Goal: Task Accomplishment & Management: Manage account settings

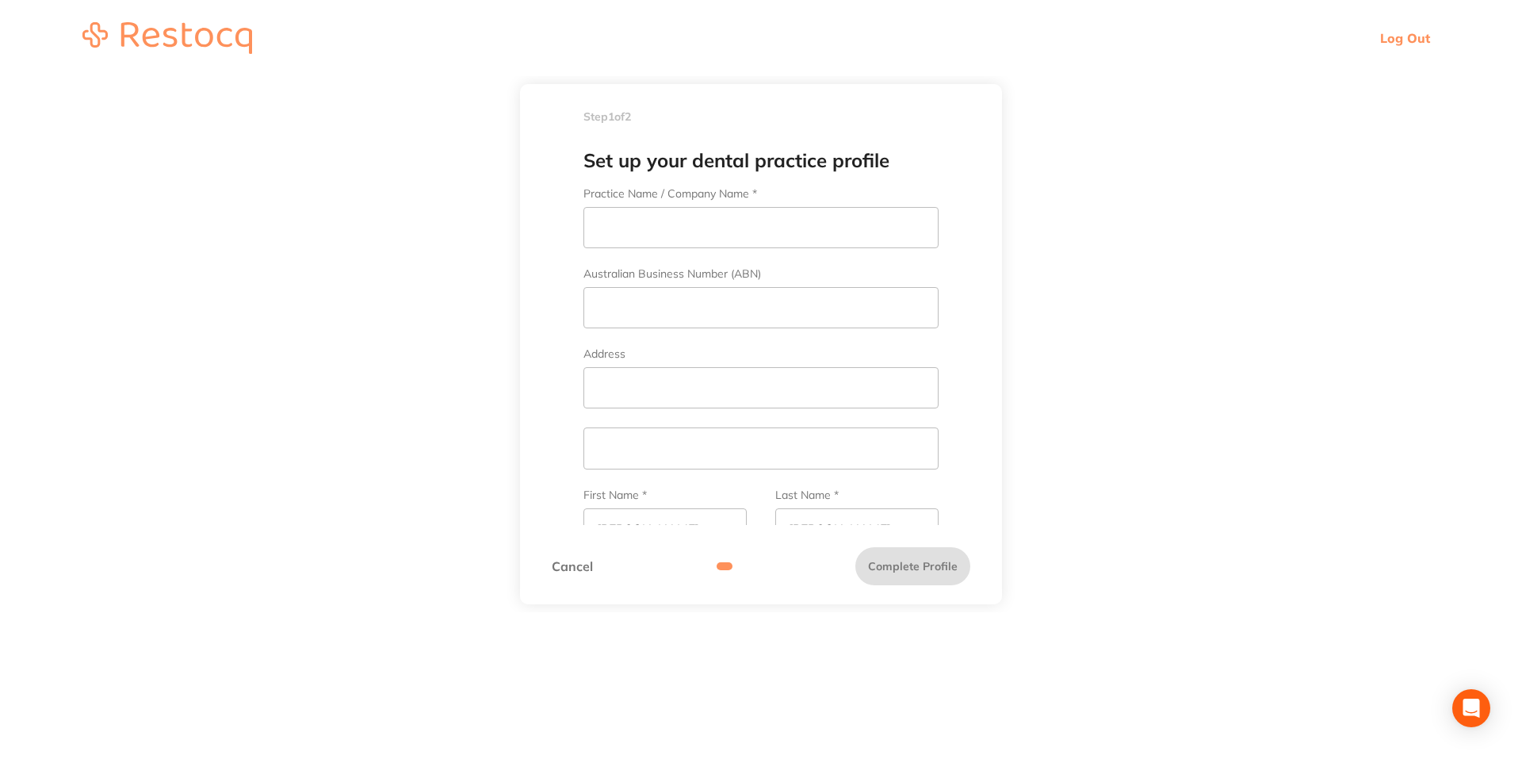
scroll to position [1, 0]
click at [1401, 27] on header "Log Out" at bounding box center [761, 38] width 1522 height 76
click at [1394, 36] on link "Log Out" at bounding box center [1406, 38] width 50 height 16
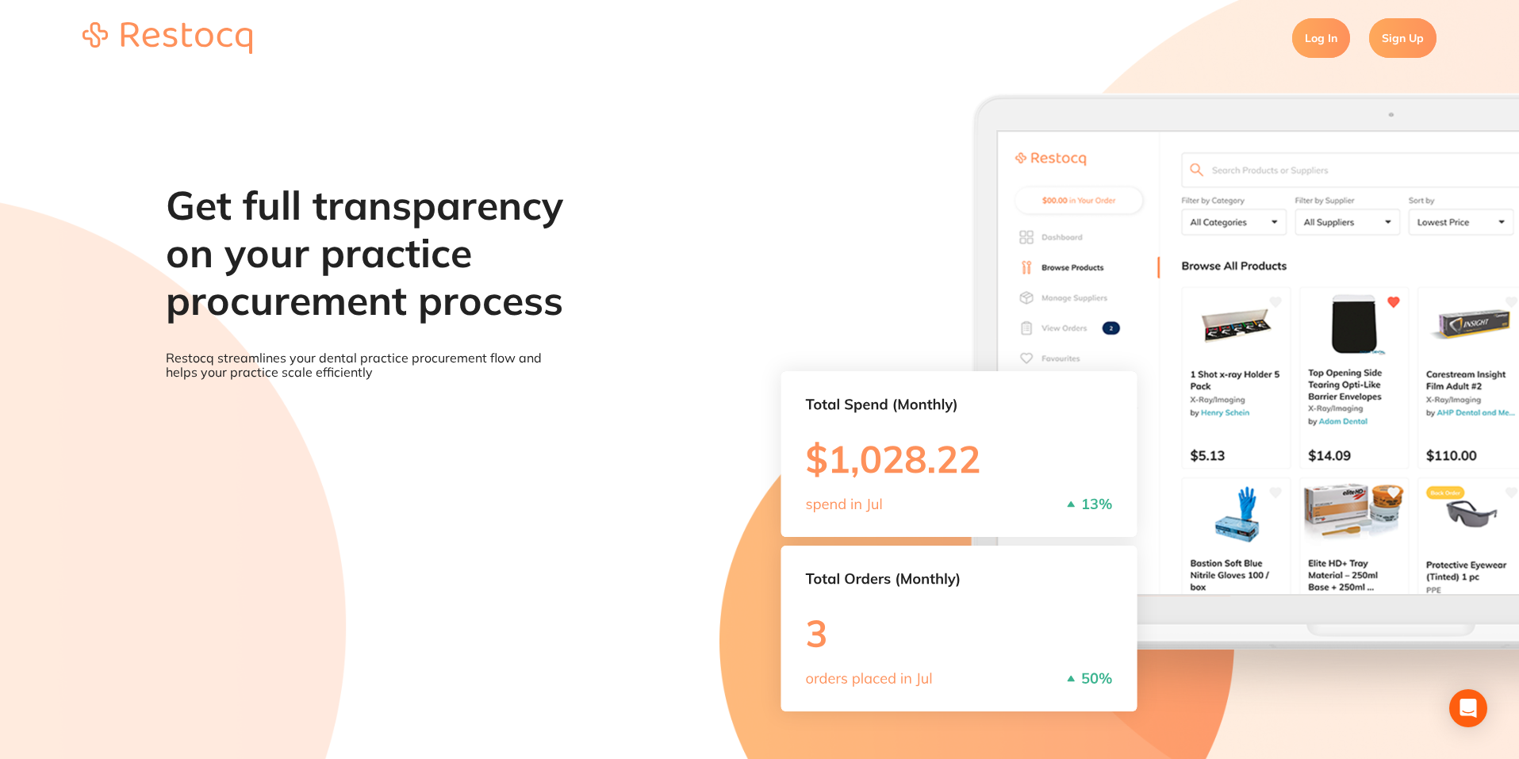
click at [1314, 37] on link "Log In" at bounding box center [1321, 38] width 58 height 40
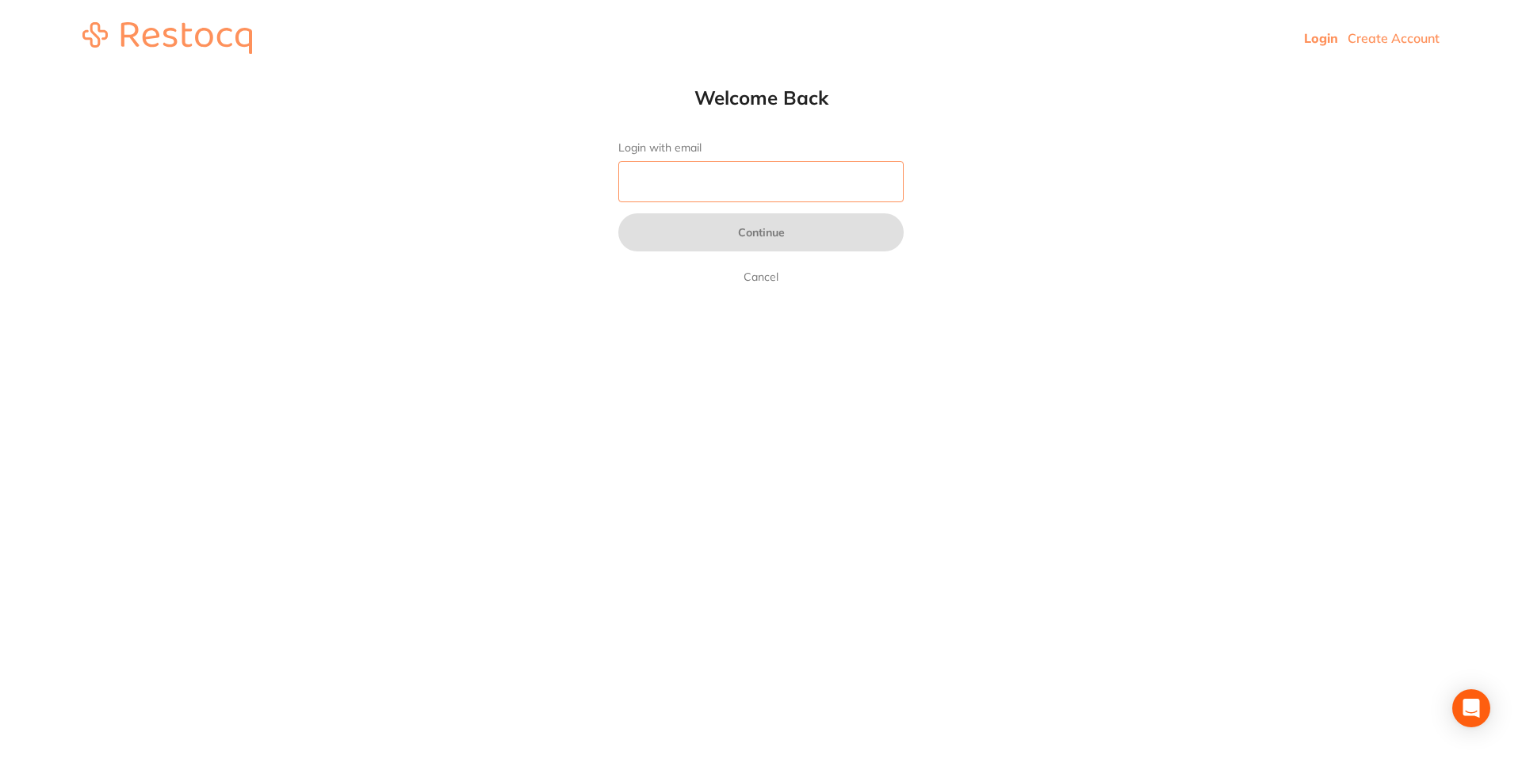
click at [741, 176] on input "Login with email" at bounding box center [761, 181] width 285 height 41
type input "[PERSON_NAME][EMAIL_ADDRESS][PERSON_NAME][DOMAIN_NAME]"
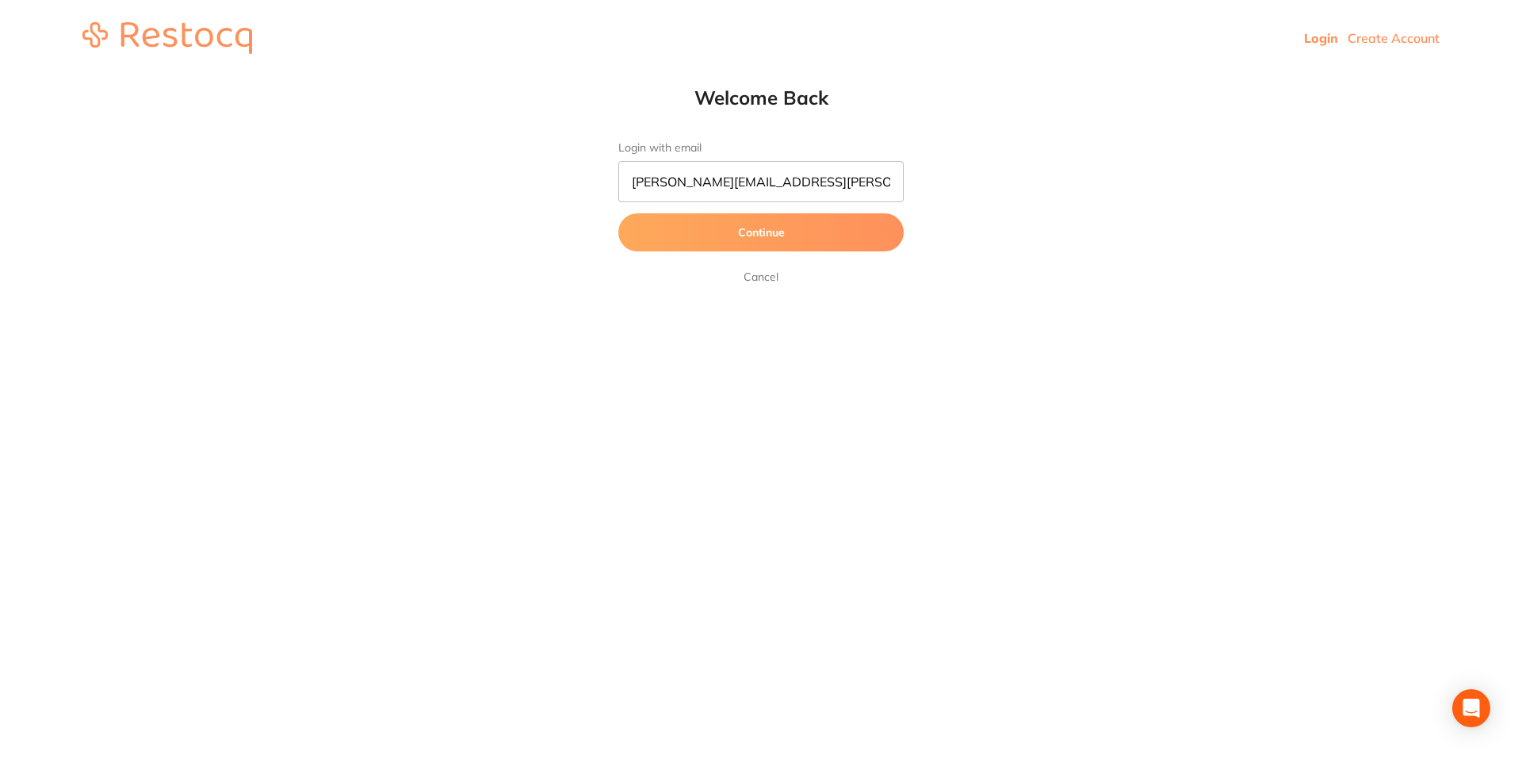
click at [726, 239] on button "Continue" at bounding box center [761, 232] width 285 height 38
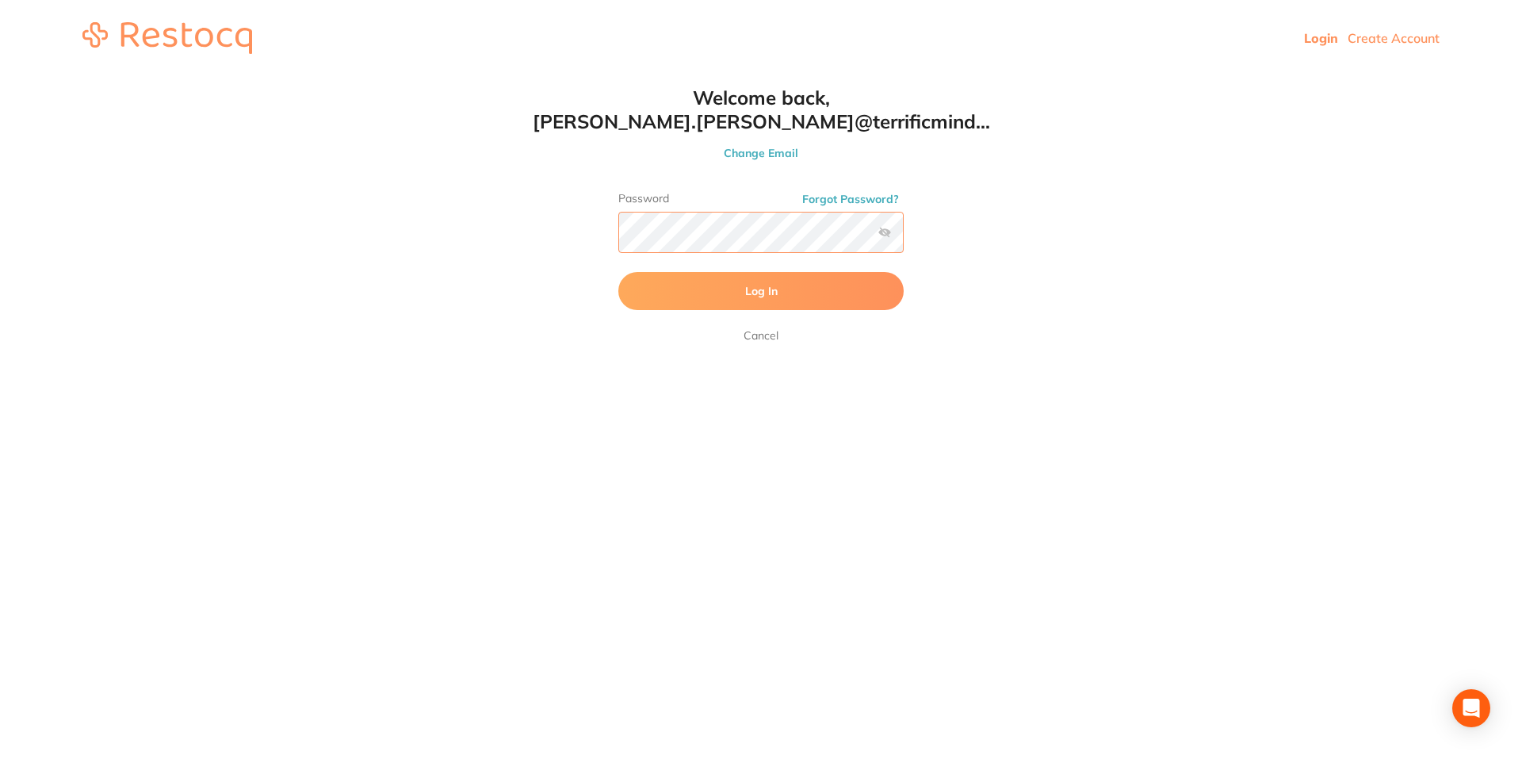
click at [619, 272] on button "Log In" at bounding box center [761, 291] width 285 height 38
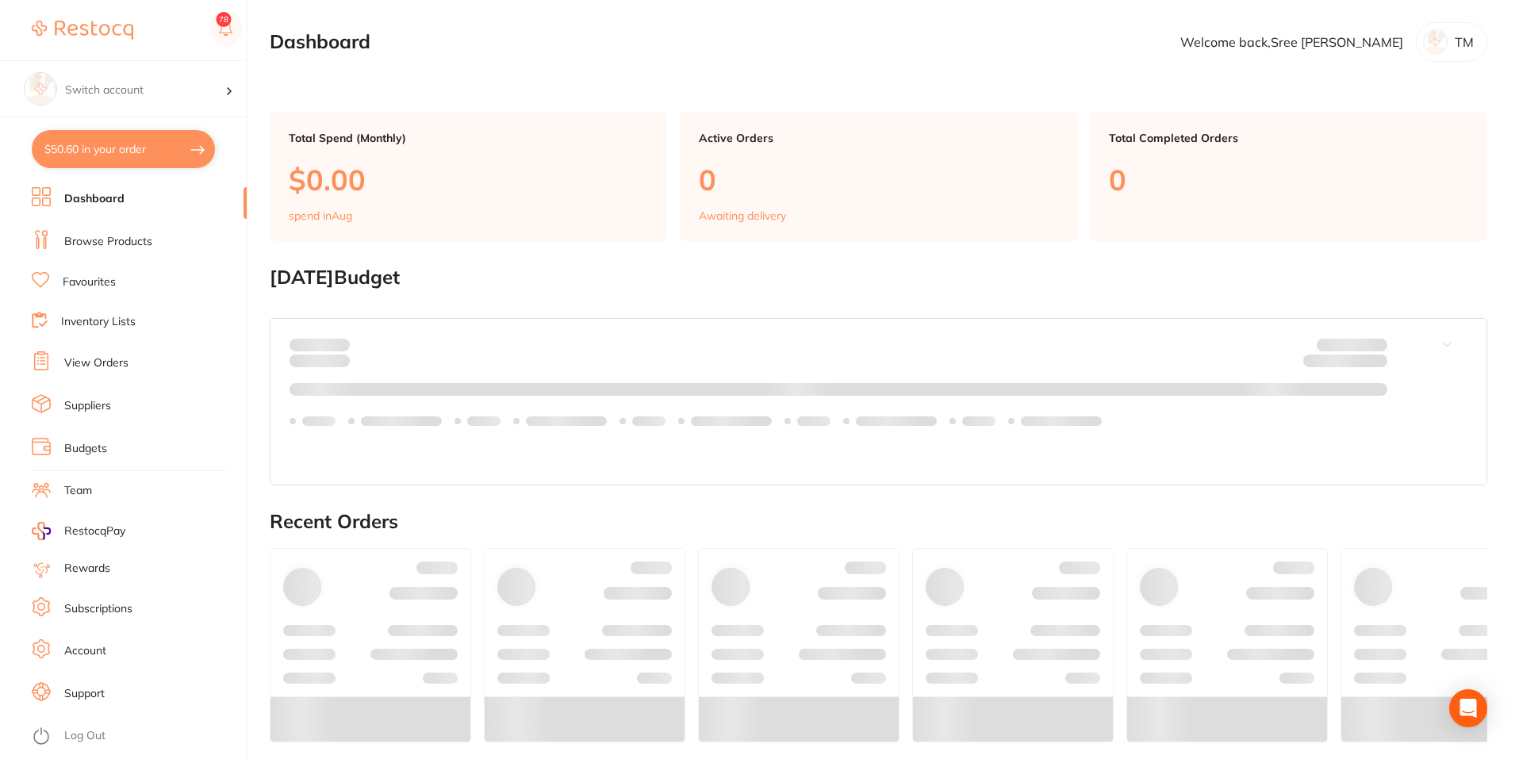
checkbox input "false"
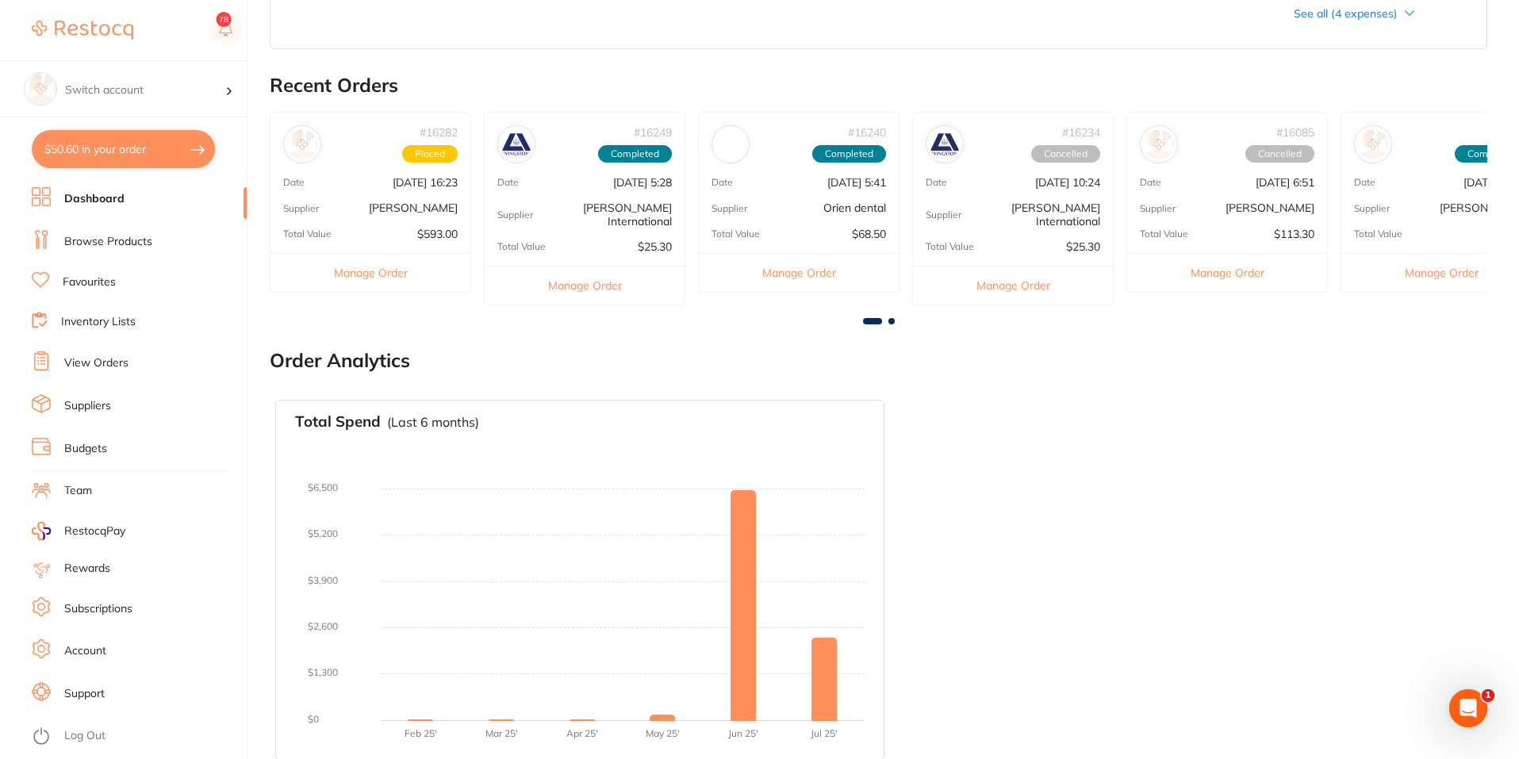
scroll to position [459, 0]
click at [89, 362] on link "View Orders" at bounding box center [96, 363] width 64 height 16
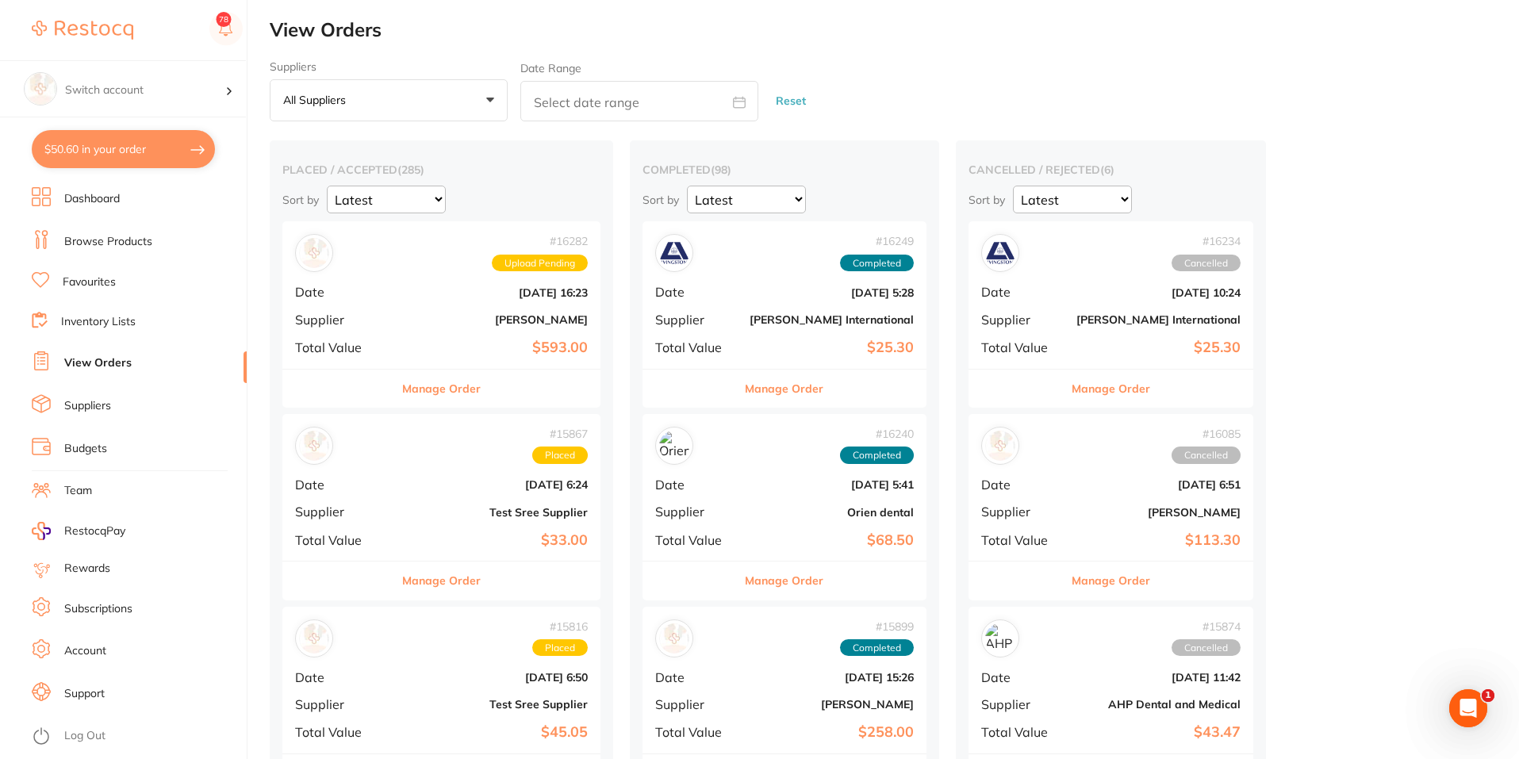
click at [72, 403] on link "Suppliers" at bounding box center [87, 406] width 47 height 16
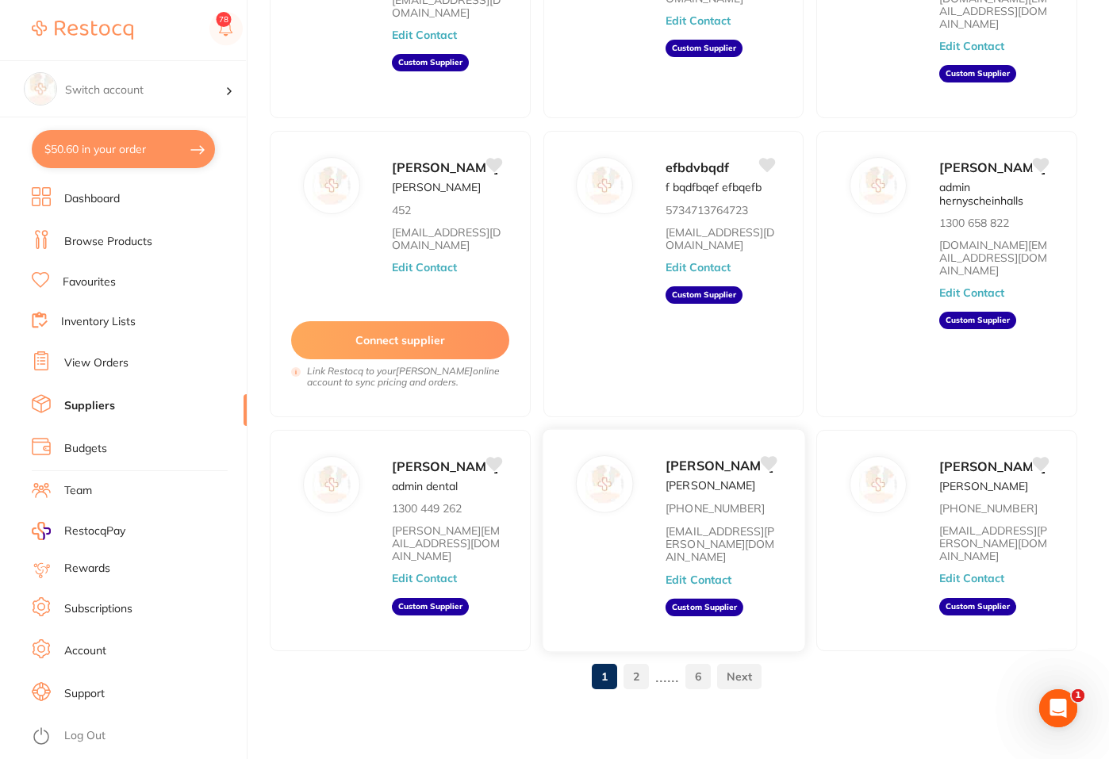
scroll to position [559, 0]
click at [641, 678] on link "2" at bounding box center [635, 677] width 25 height 32
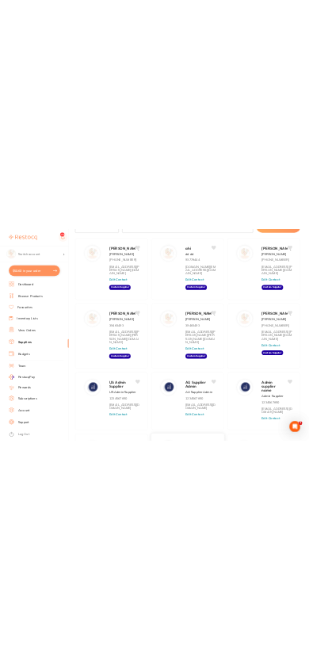
scroll to position [0, 0]
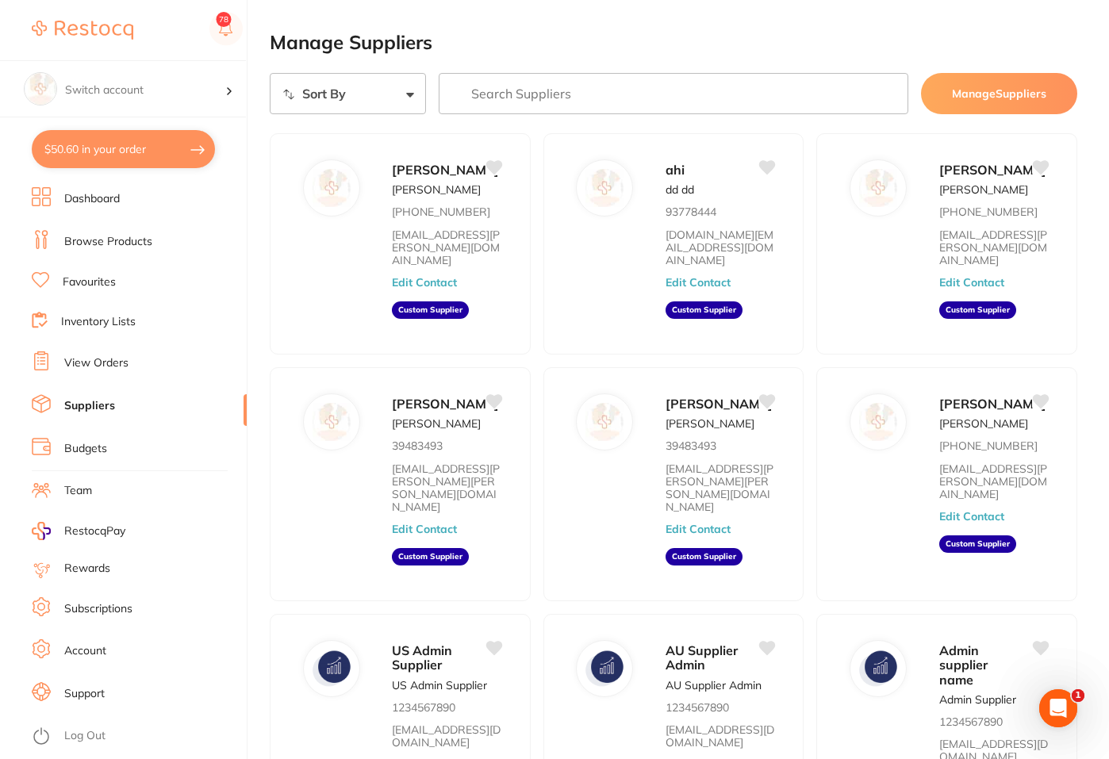
click at [783, 29] on main "Manage Suppliers Sort By A-Z Z-A Manage Suppliers [PERSON_NAME] [PERSON_NAME] […" at bounding box center [689, 580] width 839 height 1160
click at [413, 101] on select "Sort By A-Z Z-A" at bounding box center [348, 93] width 156 height 41
click at [401, 93] on select "Sort By A-Z Z-A" at bounding box center [348, 93] width 156 height 41
click at [411, 86] on select "Sort By A-Z Z-A" at bounding box center [348, 93] width 156 height 41
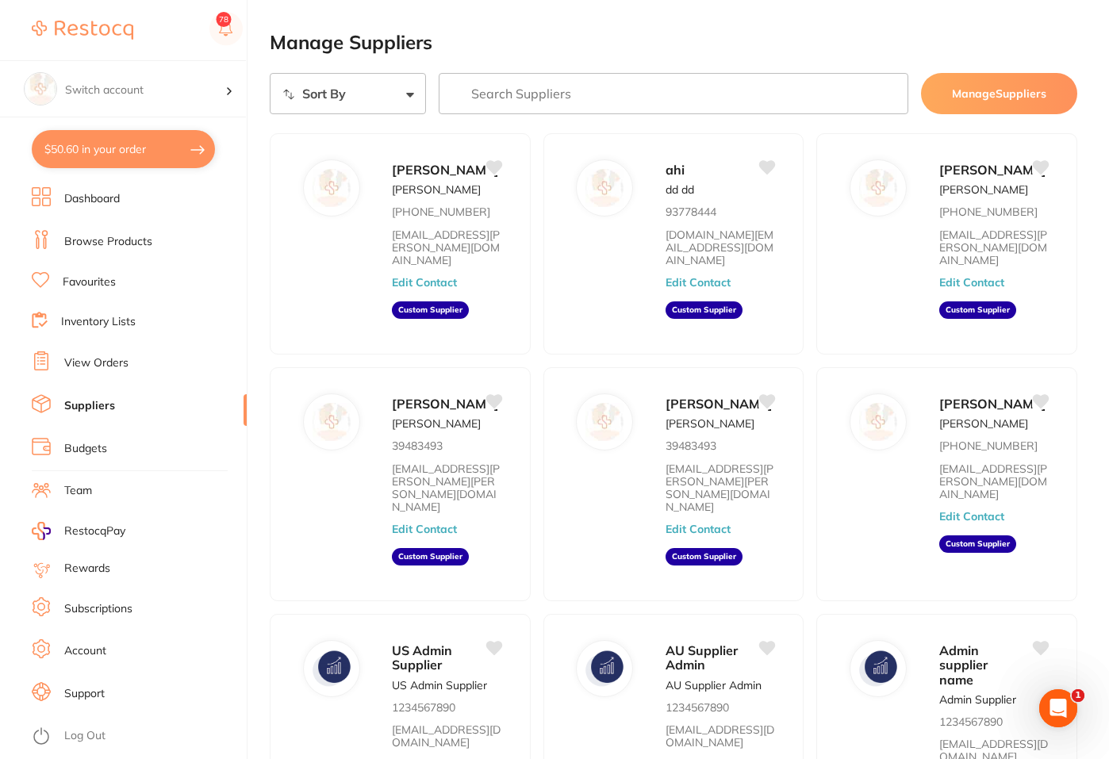
click at [412, 91] on select "Sort By A-Z Z-A" at bounding box center [348, 93] width 156 height 41
click at [967, 88] on button "Manage Suppliers" at bounding box center [999, 93] width 156 height 41
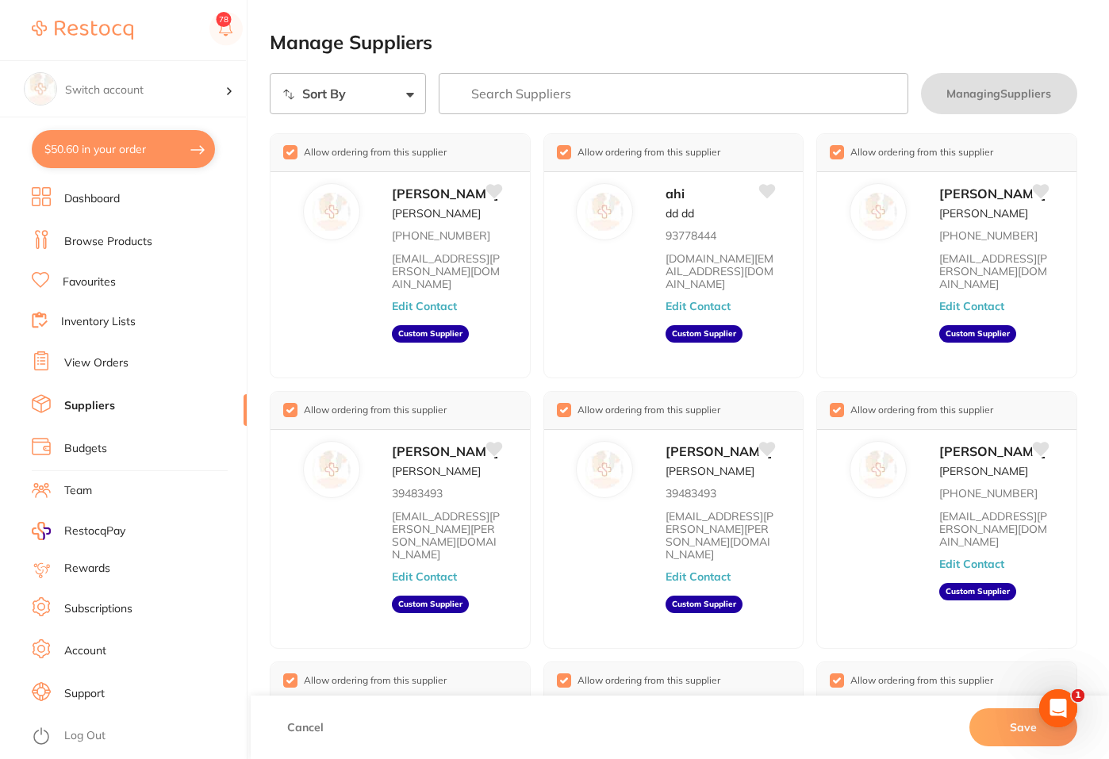
click at [289, 725] on button "Cancel" at bounding box center [305, 727] width 46 height 38
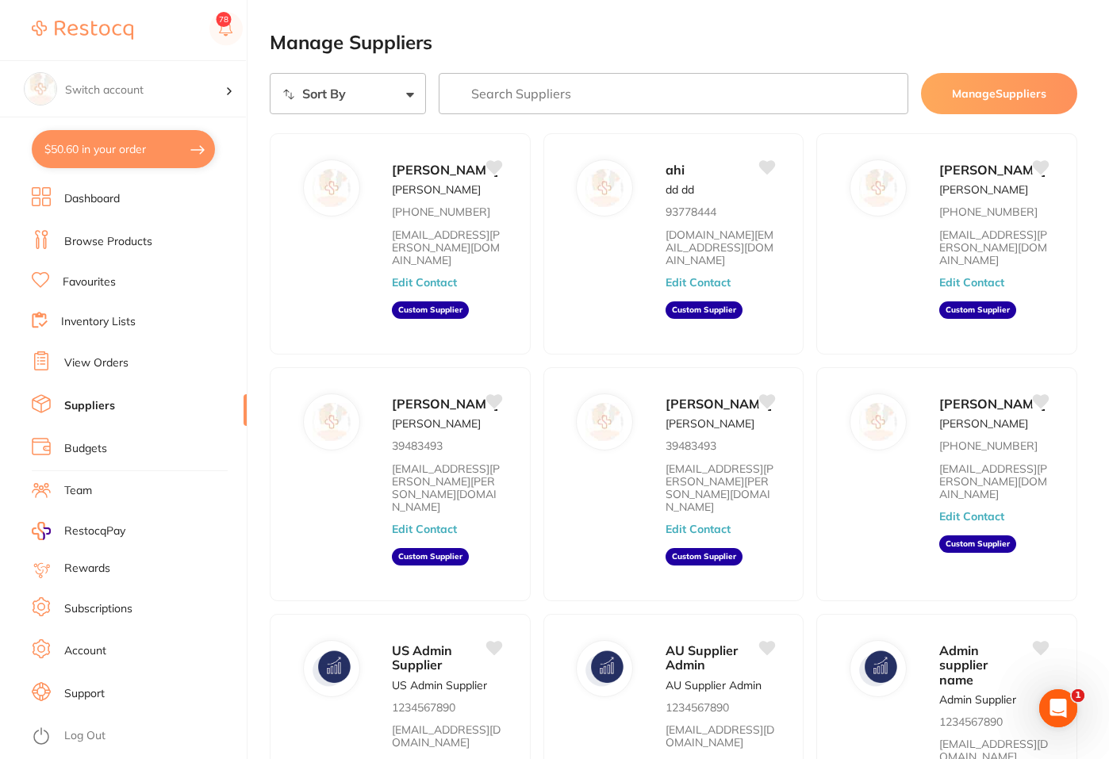
click at [963, 86] on button "Manage Suppliers" at bounding box center [999, 93] width 156 height 41
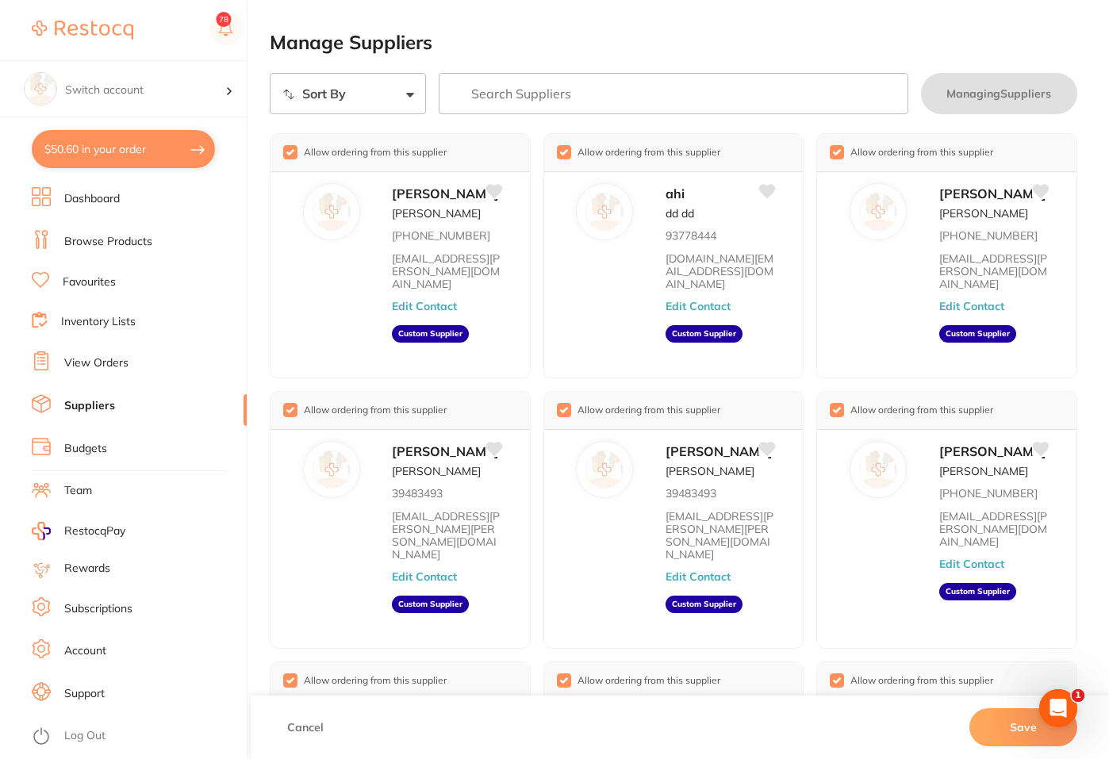
click at [310, 726] on button "Cancel" at bounding box center [305, 727] width 46 height 38
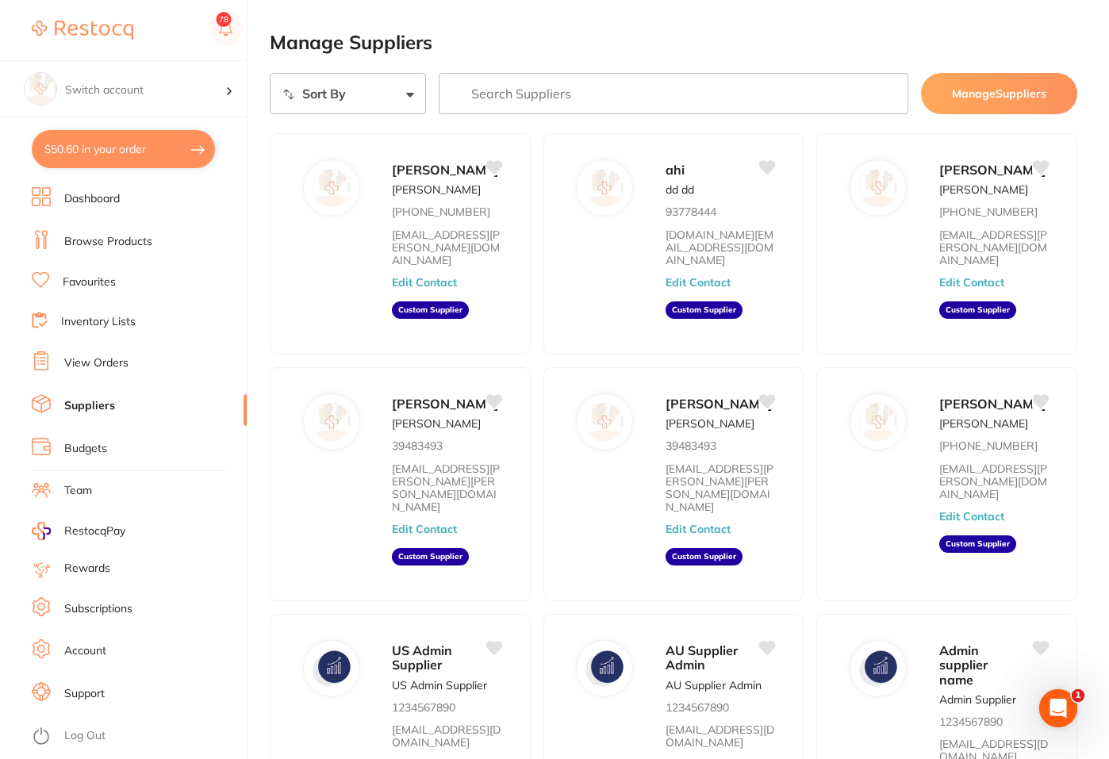
click at [984, 84] on button "Manage Suppliers" at bounding box center [999, 93] width 156 height 41
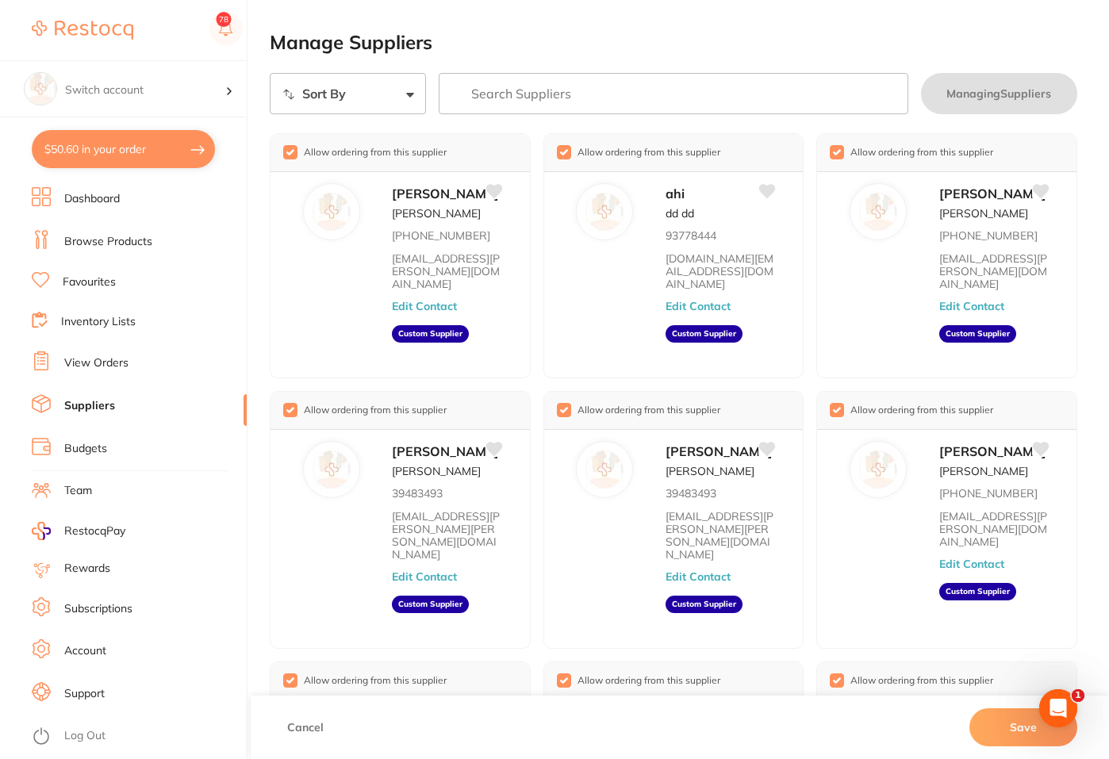
click at [303, 728] on button "Cancel" at bounding box center [305, 727] width 46 height 38
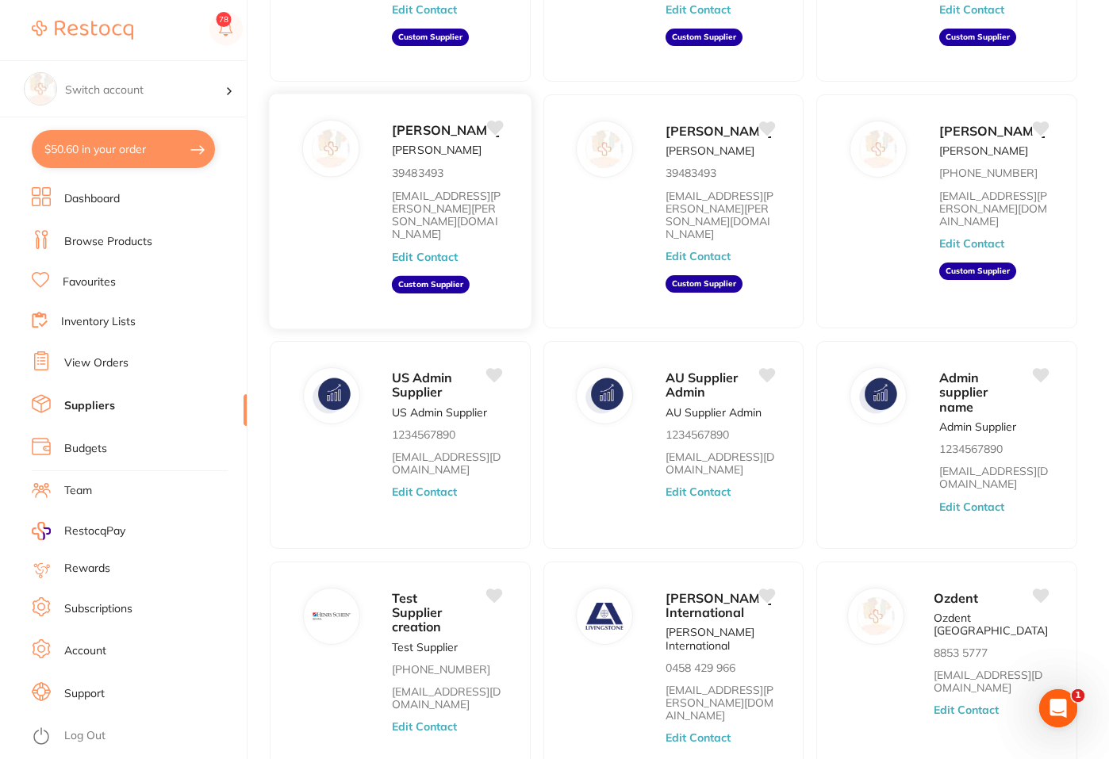
scroll to position [411, 0]
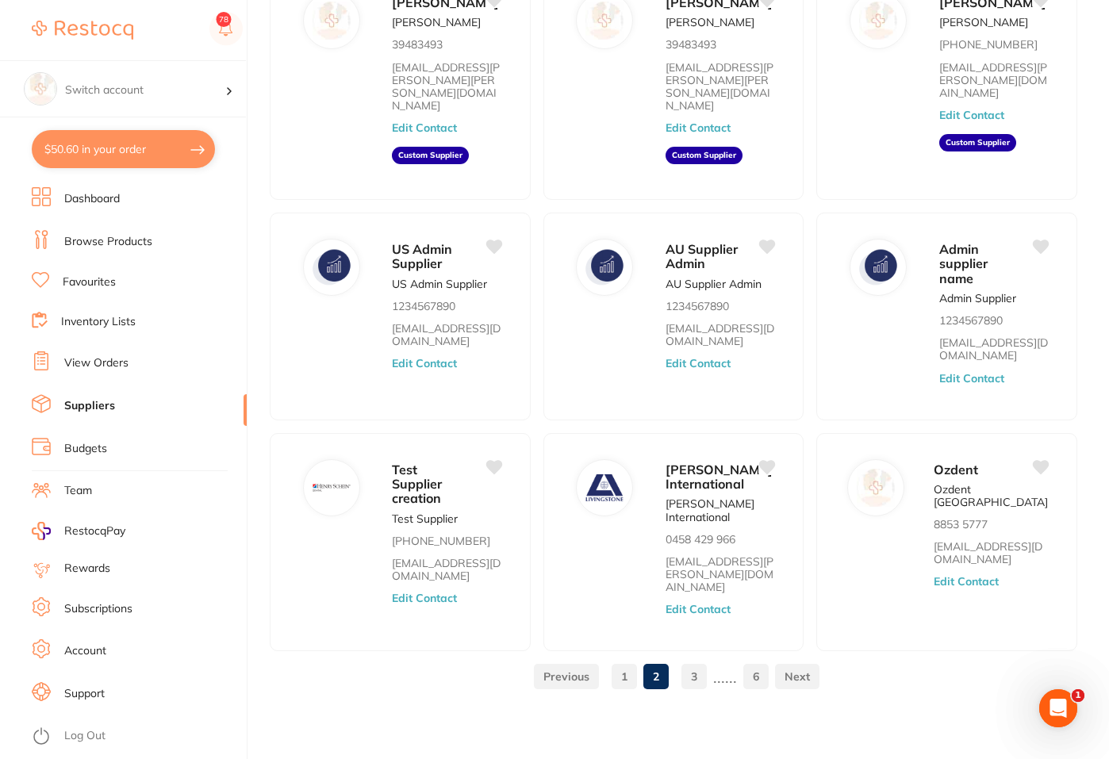
click at [628, 680] on link "1" at bounding box center [623, 677] width 25 height 32
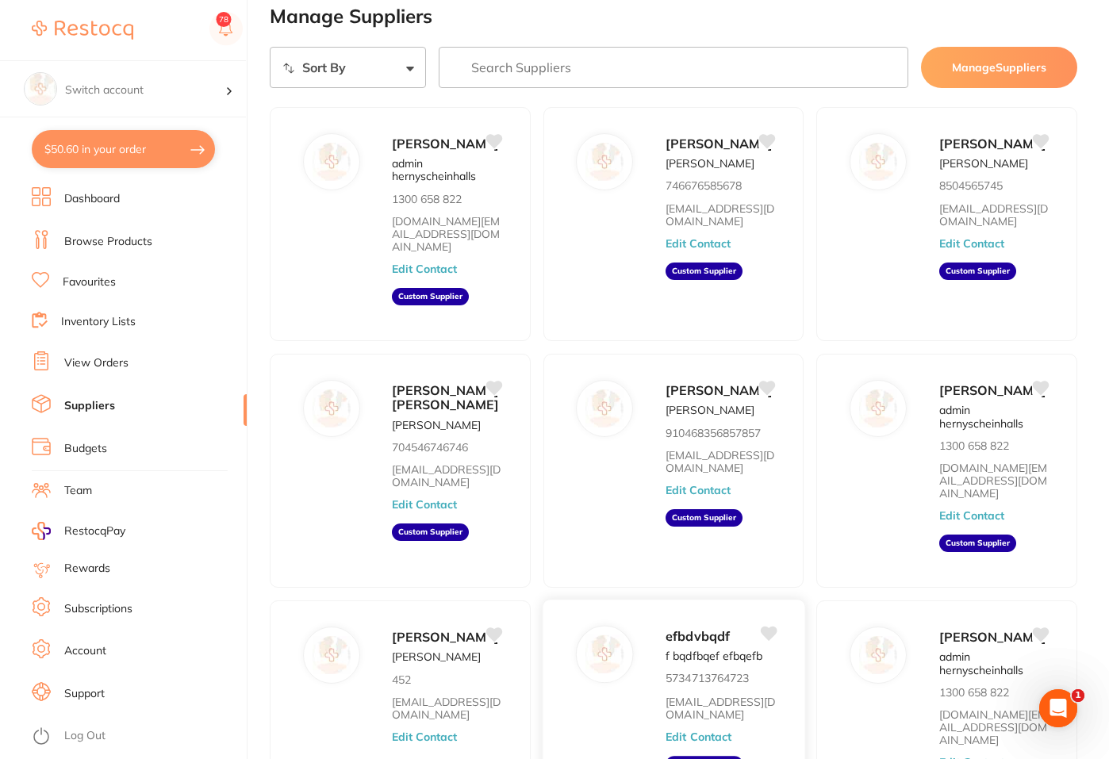
scroll to position [0, 0]
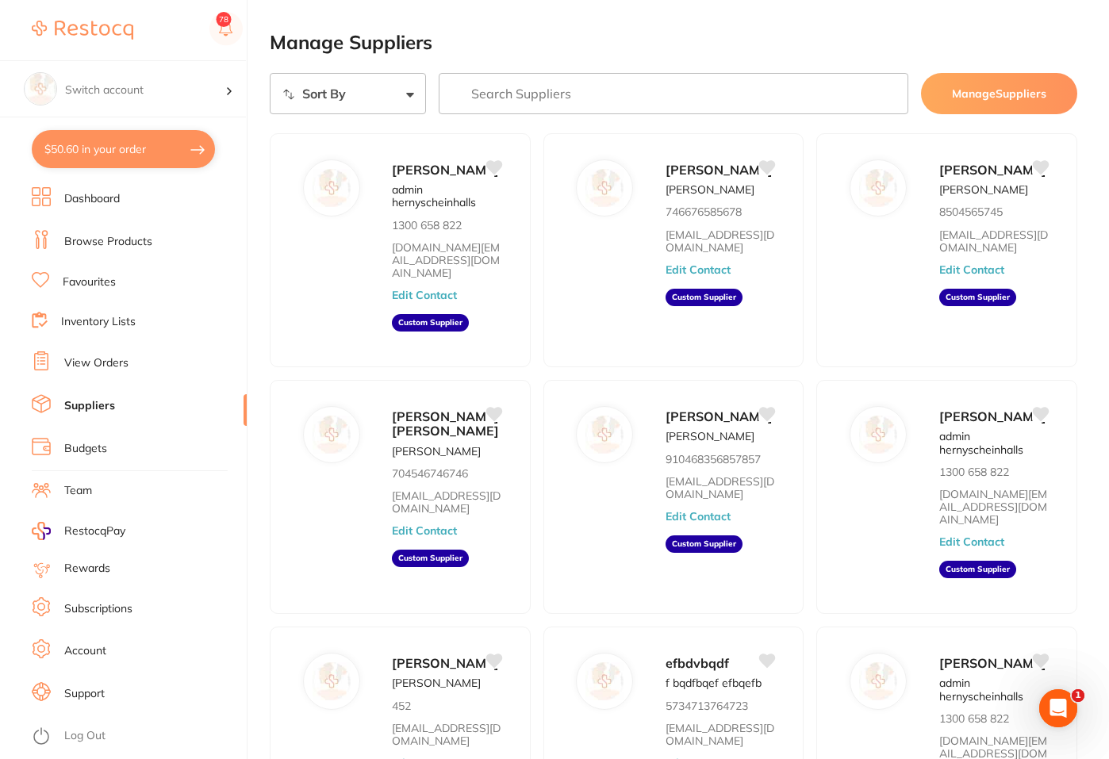
click at [988, 98] on button "Manage Suppliers" at bounding box center [999, 93] width 156 height 41
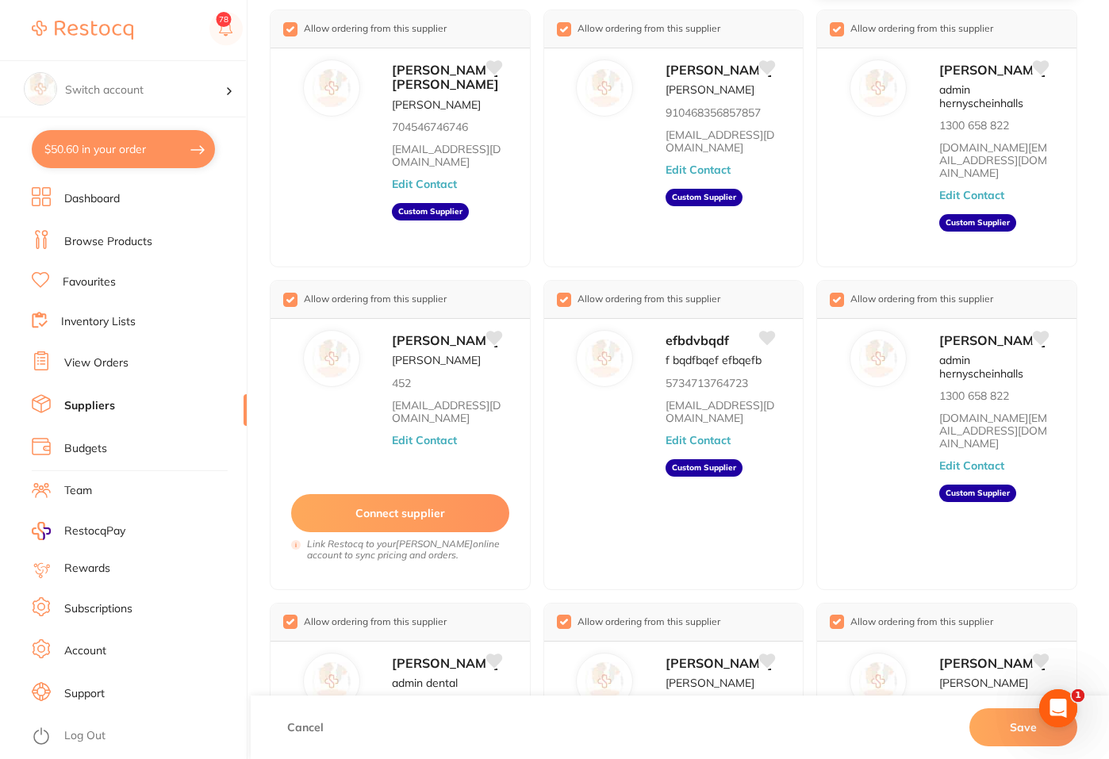
scroll to position [395, 0]
click at [316, 725] on button "Cancel" at bounding box center [305, 727] width 46 height 38
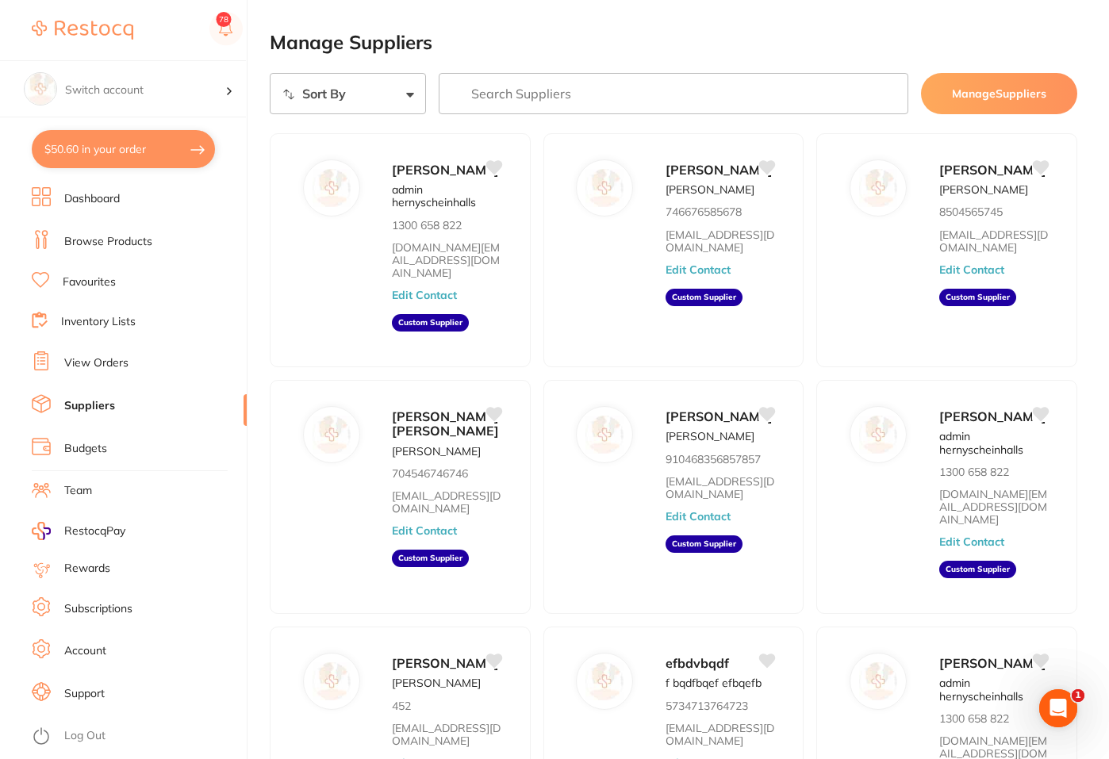
click at [991, 98] on button "Manage Suppliers" at bounding box center [999, 93] width 156 height 41
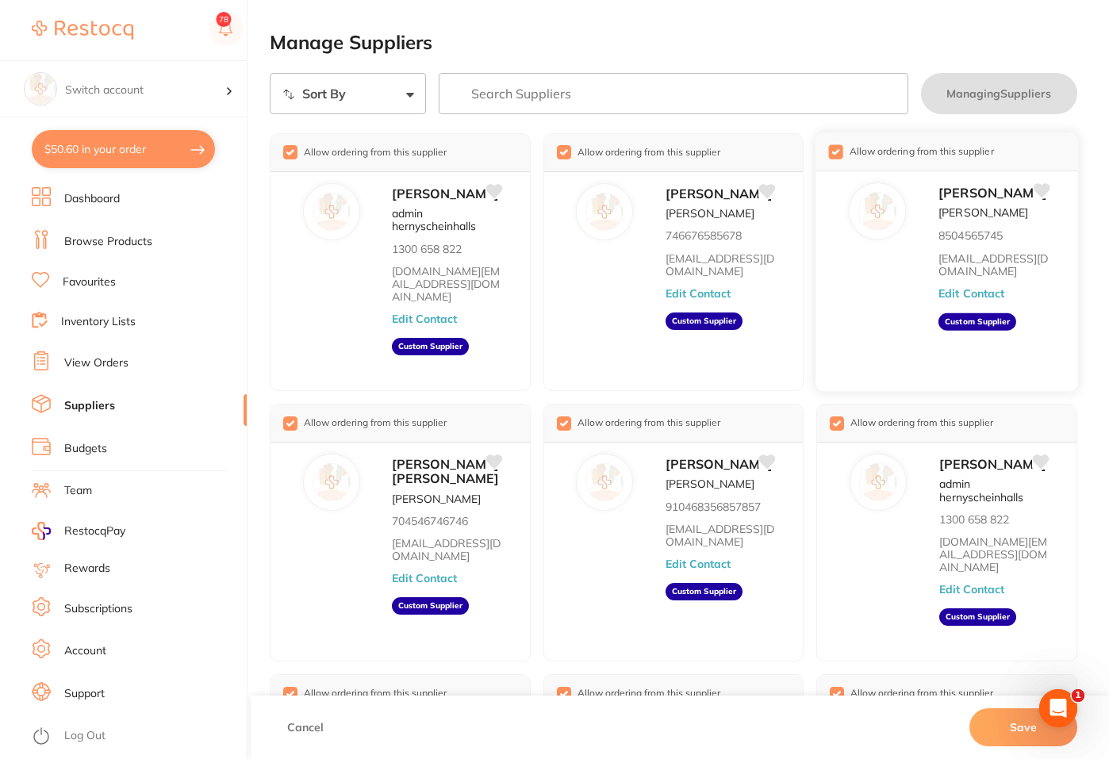
click at [829, 151] on input "checkbox" at bounding box center [836, 151] width 14 height 14
click at [998, 717] on button "Save" at bounding box center [1023, 727] width 108 height 38
click at [1013, 725] on button "Save" at bounding box center [1023, 727] width 108 height 38
click at [297, 731] on button "Cancel" at bounding box center [305, 727] width 46 height 38
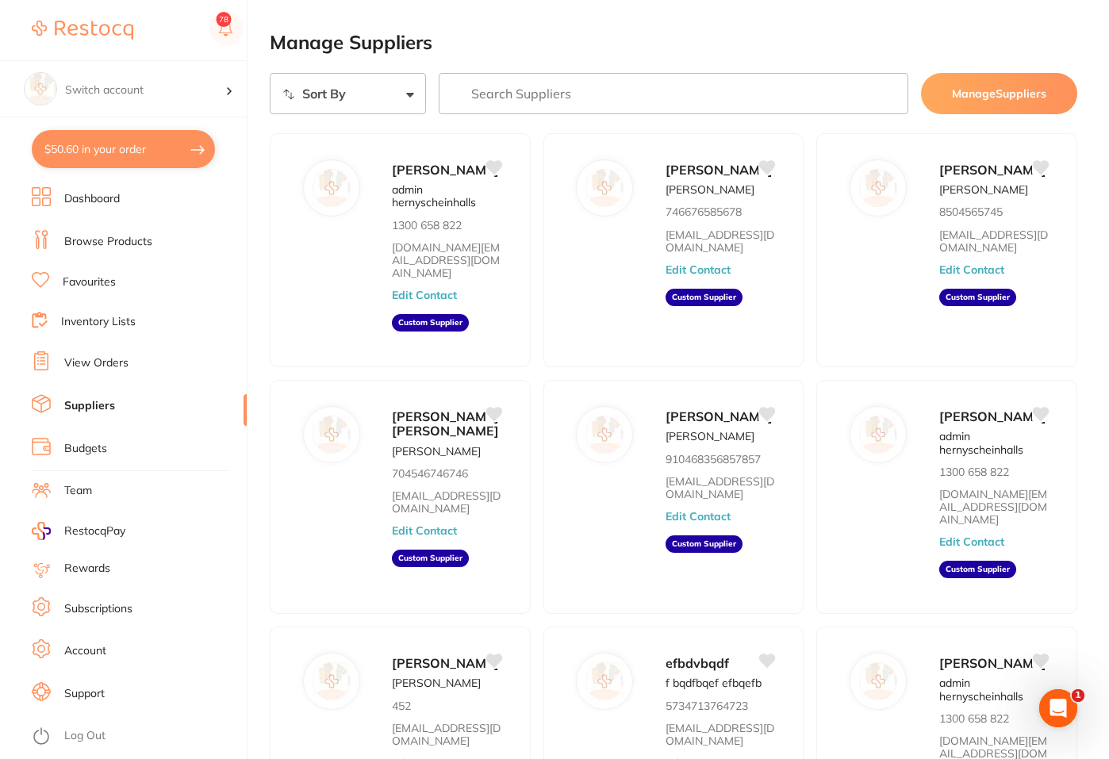
click at [963, 91] on button "Manage Suppliers" at bounding box center [999, 93] width 156 height 41
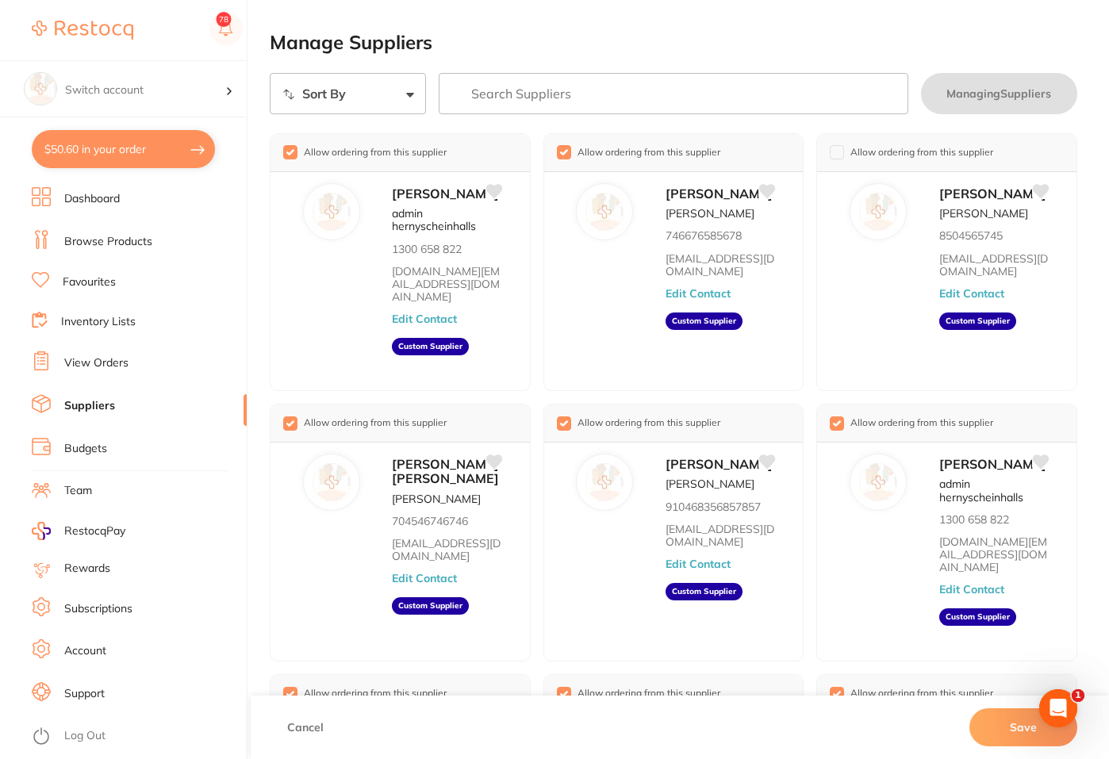
click at [293, 724] on button "Cancel" at bounding box center [305, 727] width 46 height 38
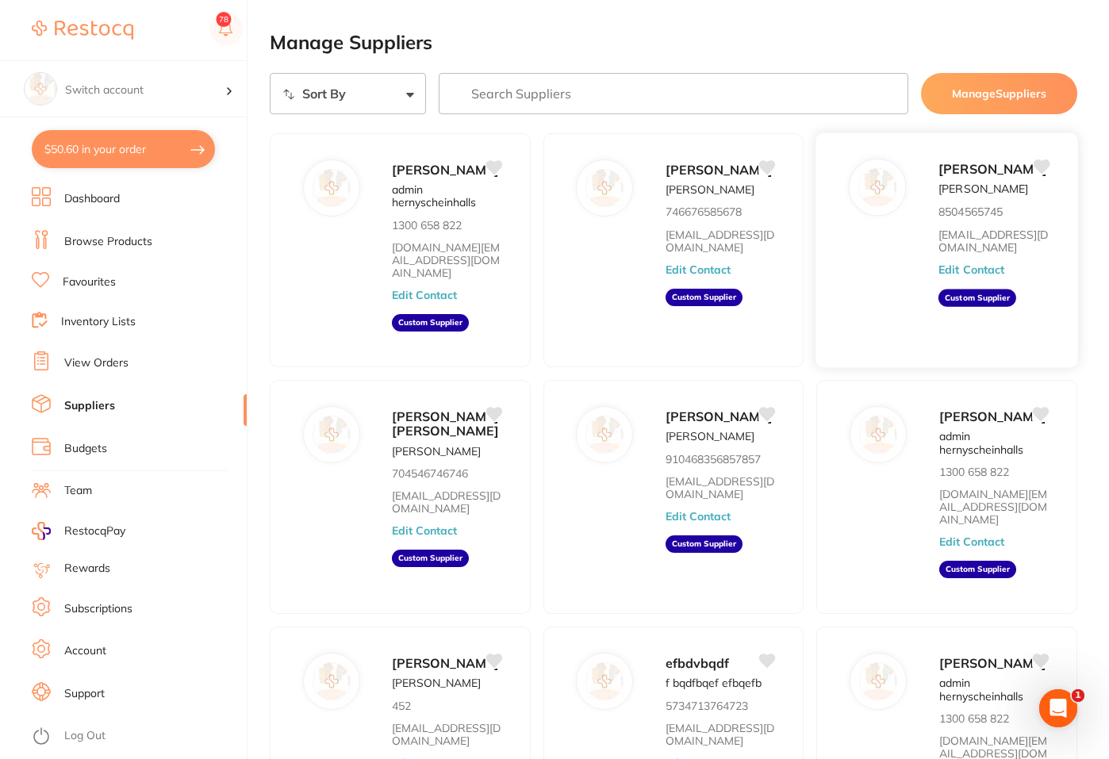
click at [878, 242] on div "[PERSON_NAME] [PERSON_NAME] 8504565745 [EMAIL_ADDRESS][DOMAIN_NAME] Edit Contac…" at bounding box center [946, 250] width 263 height 236
click at [892, 291] on div "[PERSON_NAME] [PERSON_NAME] 8504565745 [EMAIL_ADDRESS][DOMAIN_NAME] Edit Contac…" at bounding box center [946, 250] width 263 height 236
click at [623, 287] on div "[PERSON_NAME] [PERSON_NAME] 746676585678 [EMAIL_ADDRESS][DOMAIN_NAME] Edit Cont…" at bounding box center [673, 250] width 263 height 236
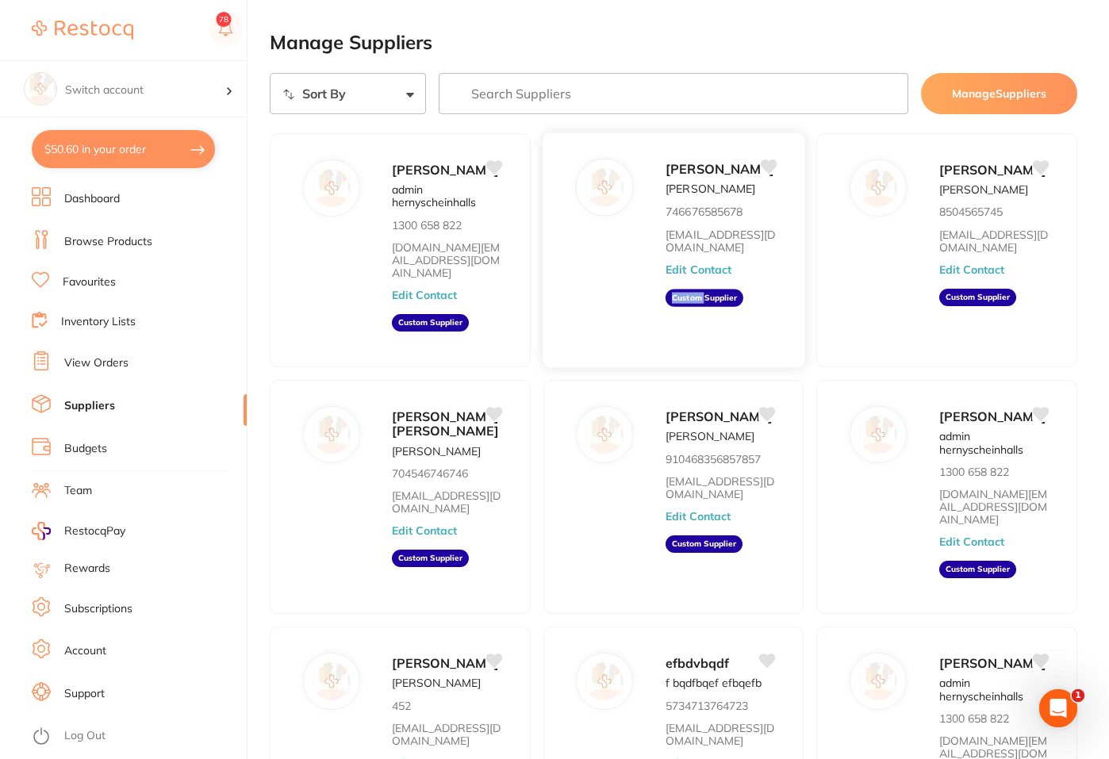
click at [623, 287] on div "[PERSON_NAME] [PERSON_NAME] 746676585678 [EMAIL_ADDRESS][DOMAIN_NAME] Edit Cont…" at bounding box center [673, 250] width 263 height 236
click at [462, 280] on link "[DOMAIN_NAME][EMAIL_ADDRESS][DOMAIN_NAME]" at bounding box center [447, 260] width 110 height 39
click at [760, 574] on div "[PERSON_NAME] [PERSON_NAME] 910468356857857 [EMAIL_ADDRESS][DOMAIN_NAME] Edit C…" at bounding box center [726, 501] width 123 height 193
click at [906, 464] on div "[PERSON_NAME] admin hernyscheinhalls 1300 658 822 [DOMAIN_NAME][EMAIL_ADDRESS][…" at bounding box center [946, 497] width 263 height 236
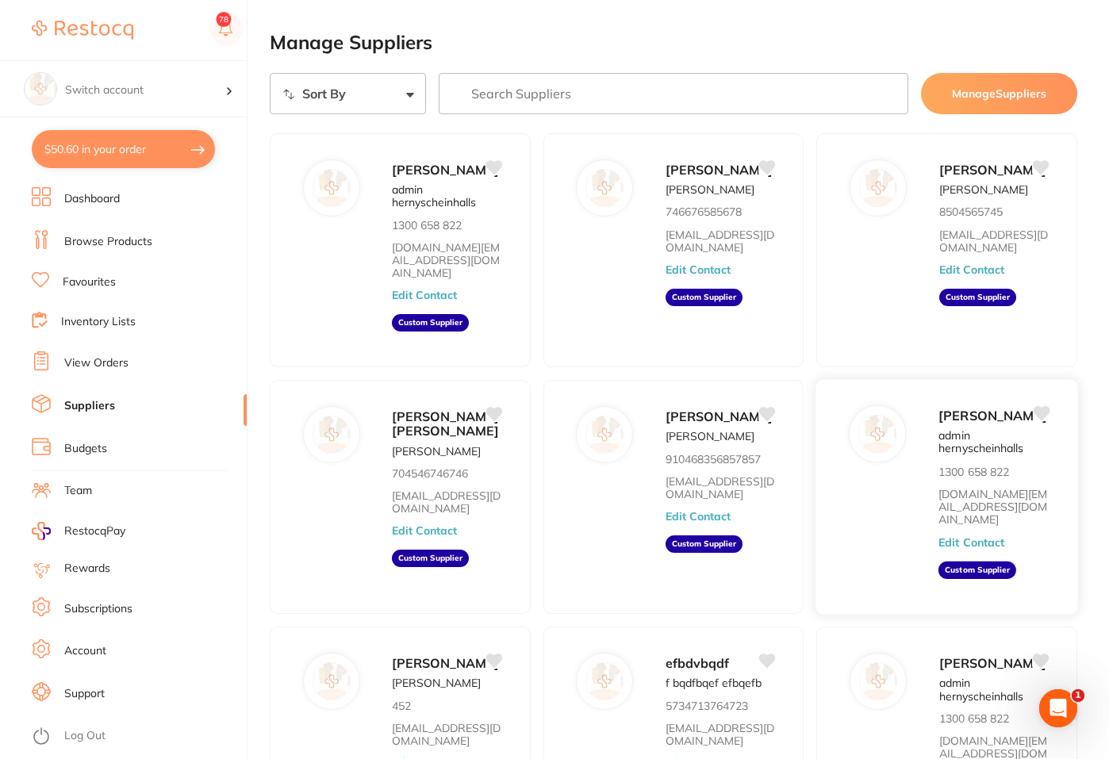
click at [963, 579] on aside "Custom Supplier" at bounding box center [978, 569] width 78 height 17
click at [965, 548] on button "Edit Contact" at bounding box center [972, 541] width 66 height 13
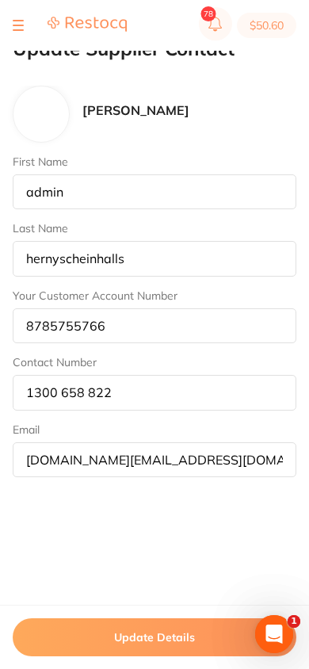
scroll to position [97, 0]
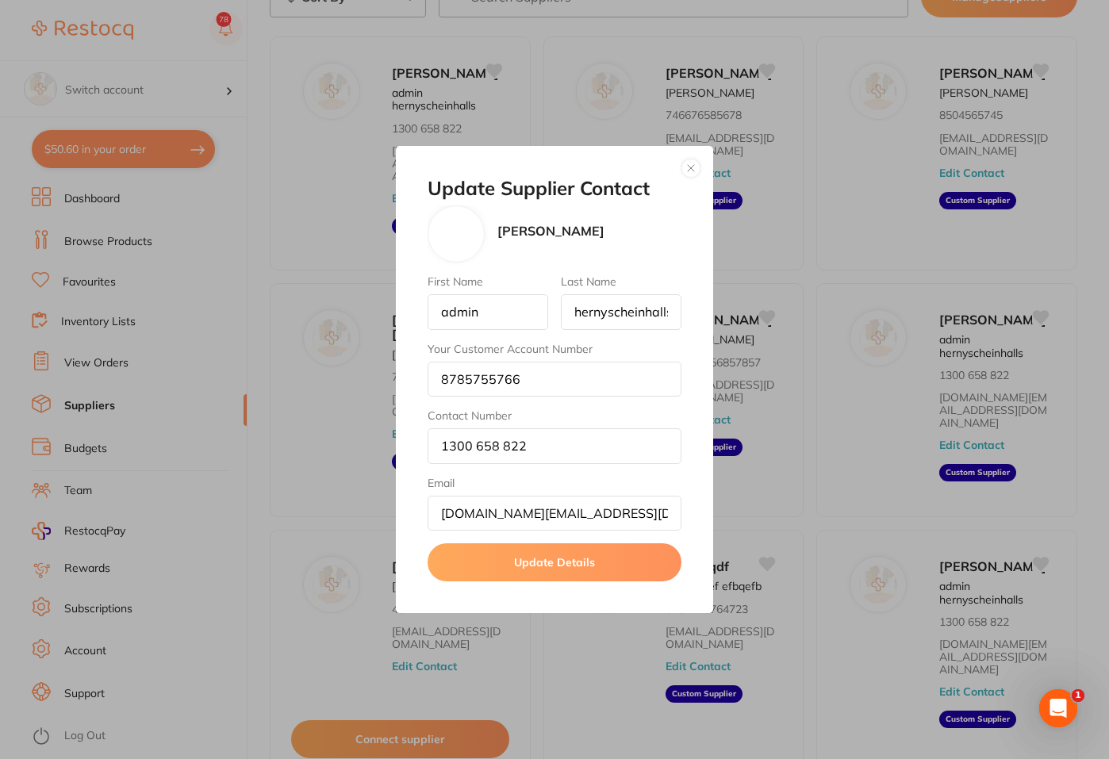
click at [680, 162] on div "Update Supplier Contact [PERSON_NAME] First Name admin Last Name hernyscheinhal…" at bounding box center [554, 380] width 317 height 468
click at [689, 159] on button "button" at bounding box center [690, 168] width 19 height 19
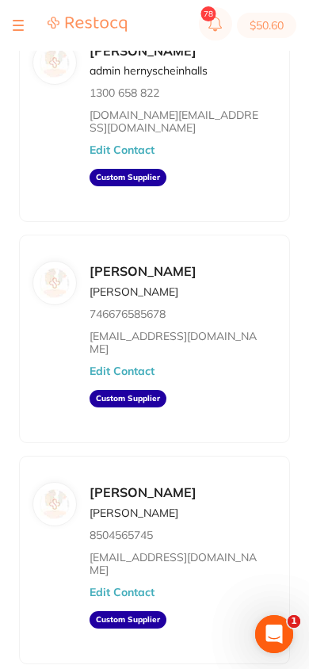
click at [115, 365] on button "Edit Contact" at bounding box center [122, 371] width 65 height 13
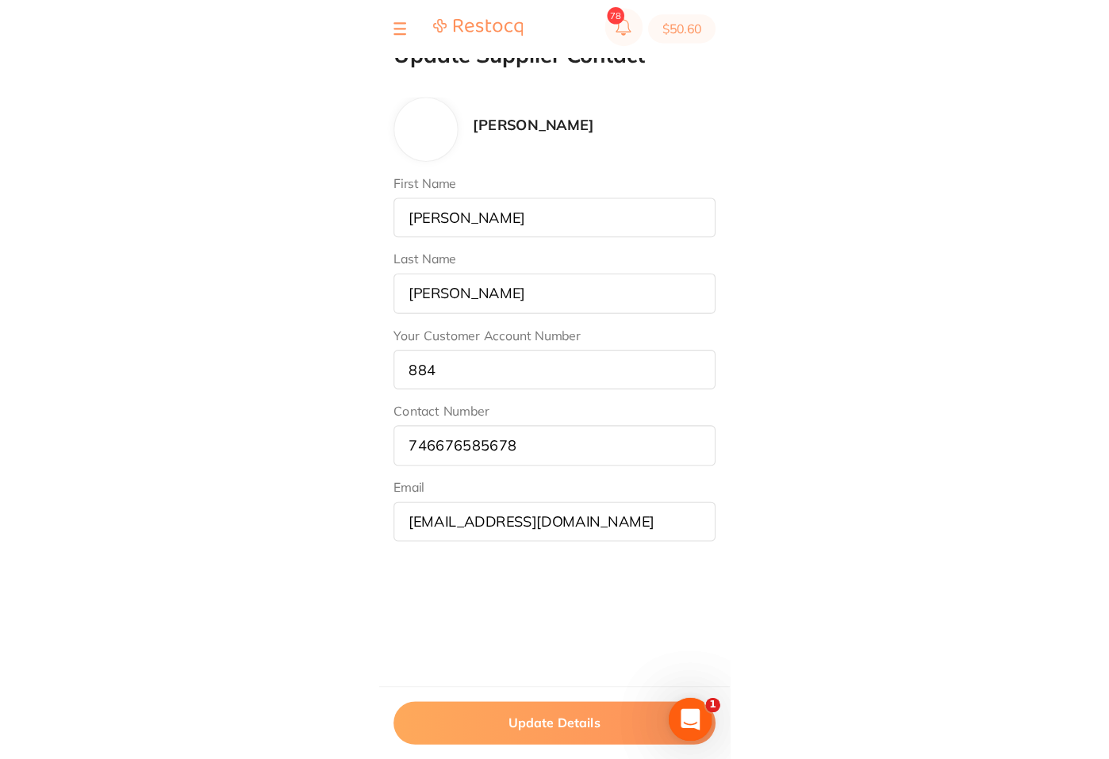
scroll to position [559, 0]
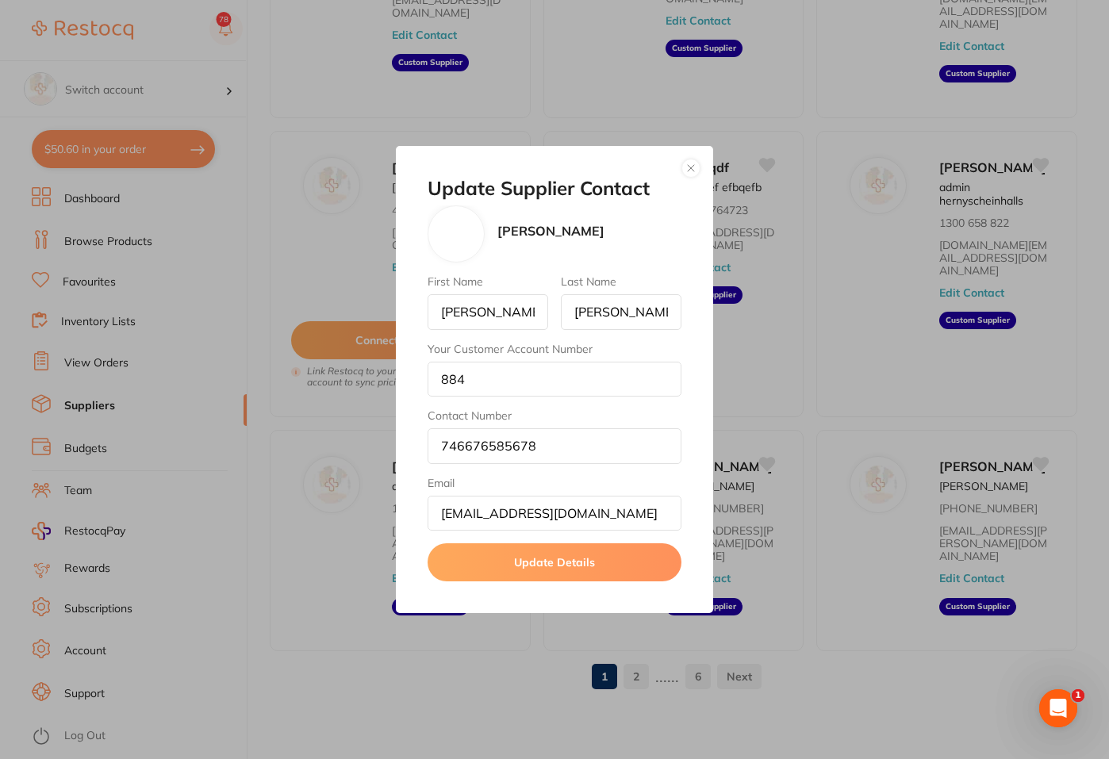
click at [691, 169] on button "button" at bounding box center [690, 168] width 19 height 19
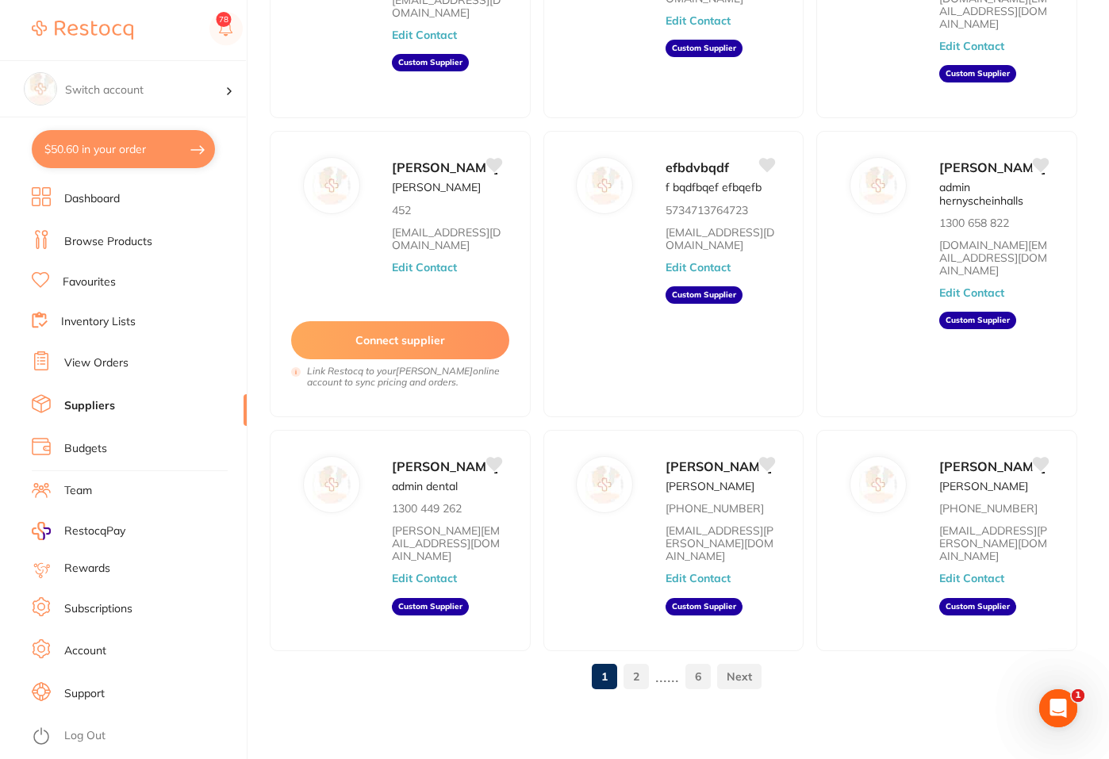
click at [75, 366] on link "View Orders" at bounding box center [96, 363] width 64 height 16
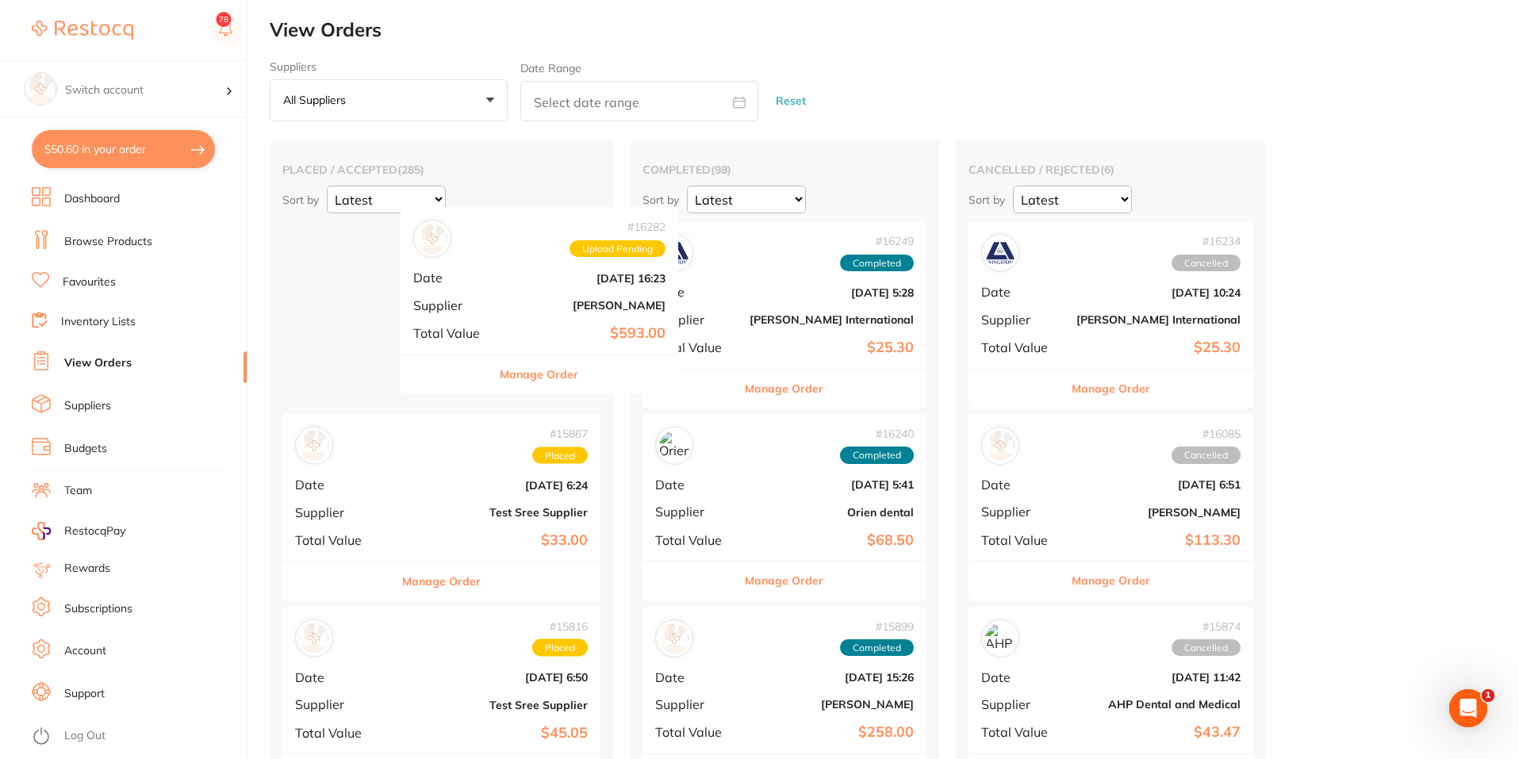
drag, startPoint x: 378, startPoint y: 299, endPoint x: 500, endPoint y: 282, distance: 123.4
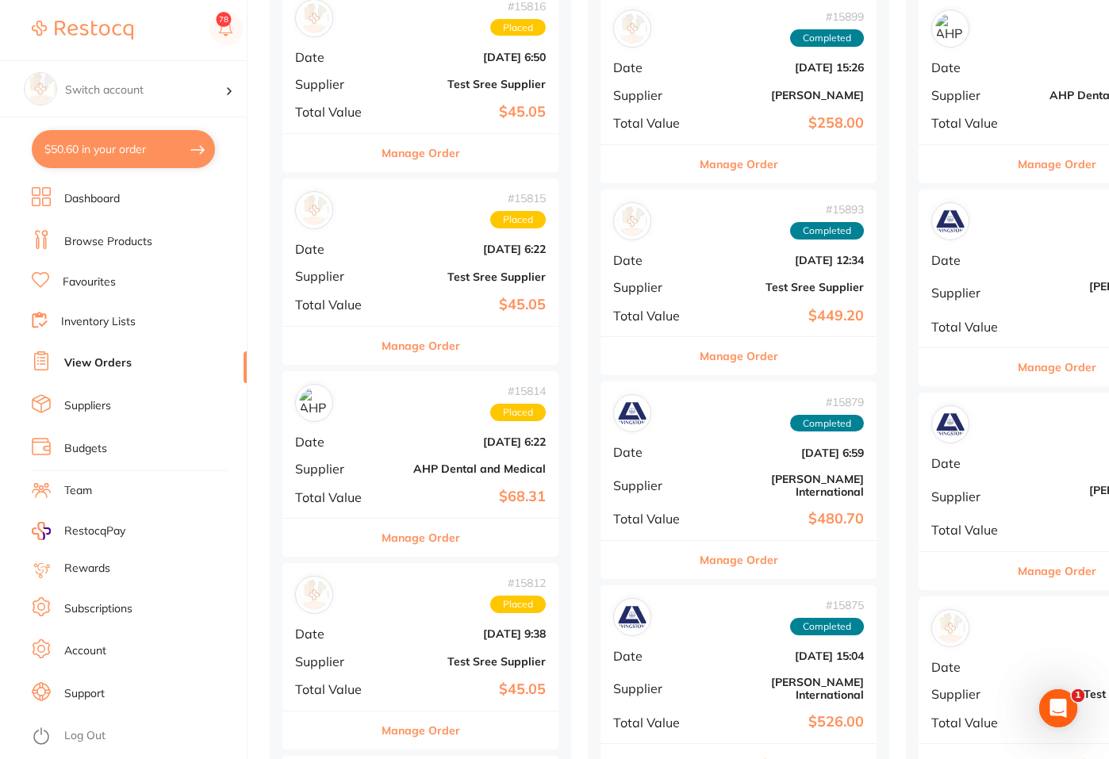
scroll to position [623, 0]
